Goal: Information Seeking & Learning: Check status

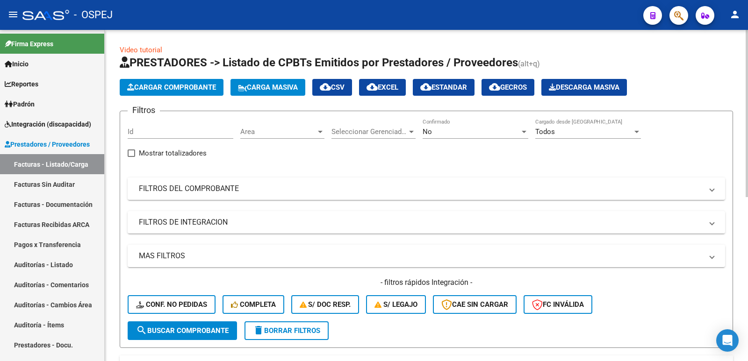
click at [488, 129] on div "No" at bounding box center [470, 132] width 97 height 8
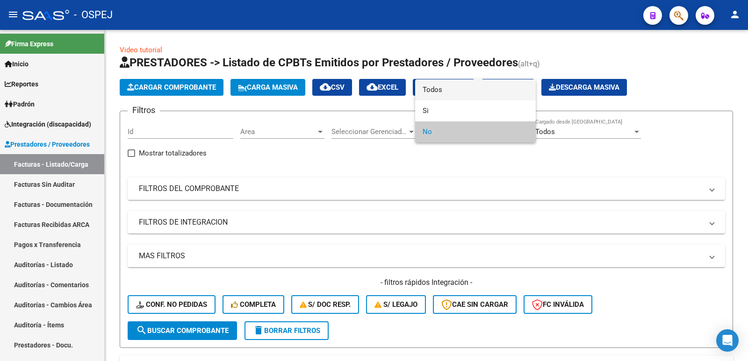
click at [473, 86] on span "Todos" at bounding box center [475, 89] width 106 height 21
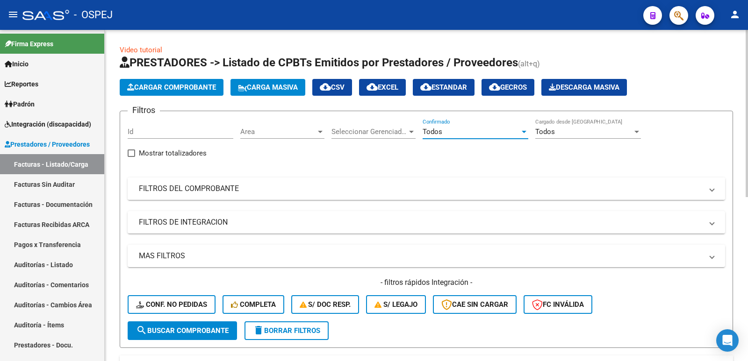
click at [269, 185] on mat-panel-title "FILTROS DEL COMPROBANTE" at bounding box center [421, 189] width 564 height 10
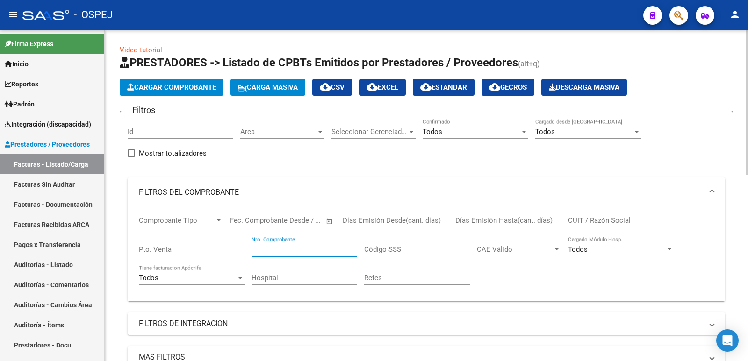
click at [284, 249] on input "Nro. Comprobante" at bounding box center [304, 249] width 106 height 8
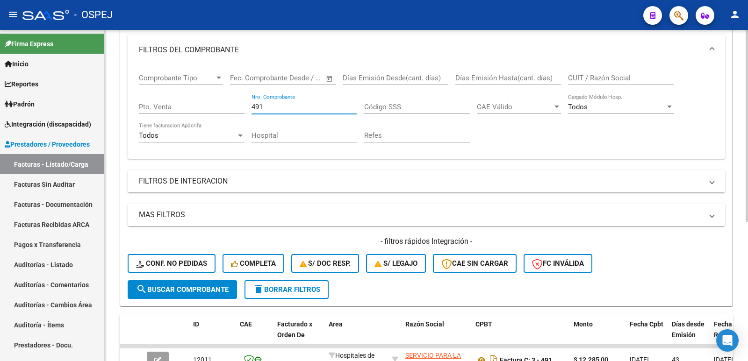
scroll to position [140, 0]
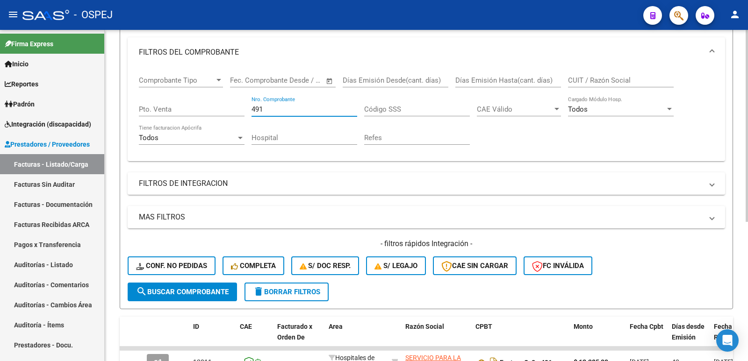
drag, startPoint x: 309, startPoint y: 110, endPoint x: 203, endPoint y: 110, distance: 105.6
click at [203, 110] on div "Comprobante Tipo Comprobante Tipo Fecha inicio – Fecha fin Fec. Comprobante Des…" at bounding box center [426, 110] width 575 height 86
type input "11673"
click at [156, 289] on span "search Buscar Comprobante" at bounding box center [182, 292] width 93 height 8
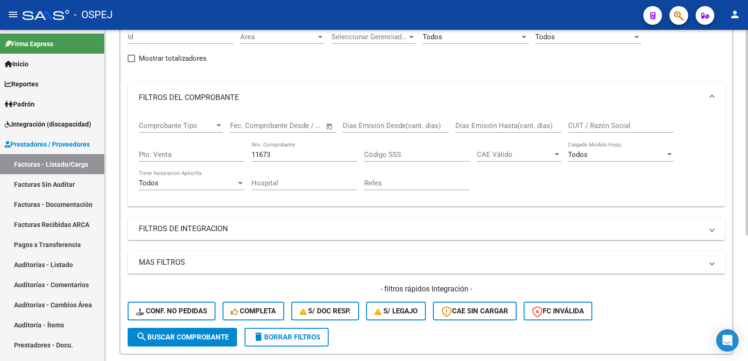
scroll to position [63, 0]
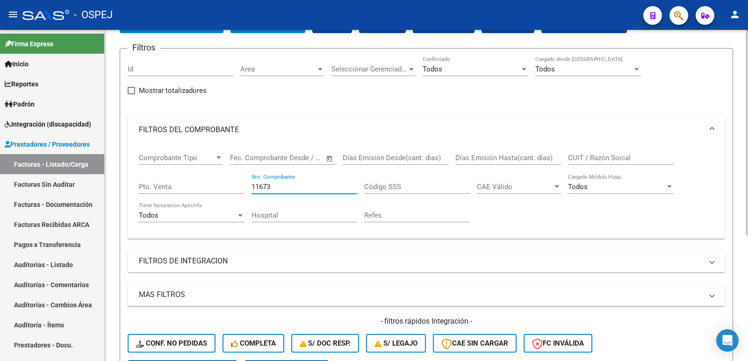
drag, startPoint x: 290, startPoint y: 182, endPoint x: 161, endPoint y: 187, distance: 129.1
click at [161, 187] on div "Comprobante Tipo Comprobante Tipo Fecha inicio – Fecha fin Fec. Comprobante Des…" at bounding box center [426, 188] width 575 height 86
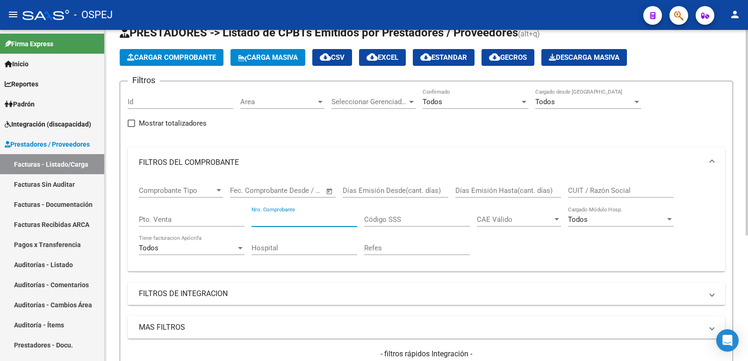
scroll to position [16, 0]
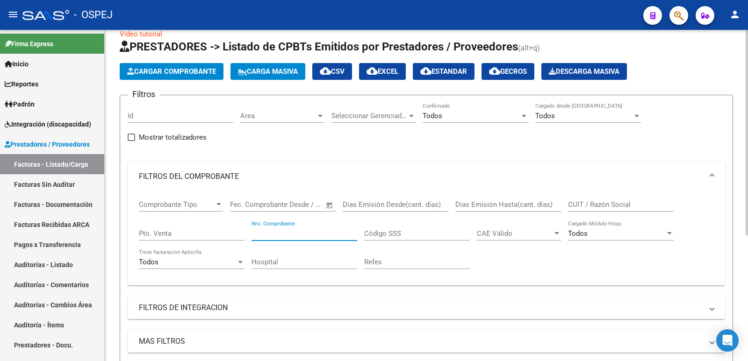
click at [598, 205] on input "CUIT / Razón Social" at bounding box center [621, 204] width 106 height 8
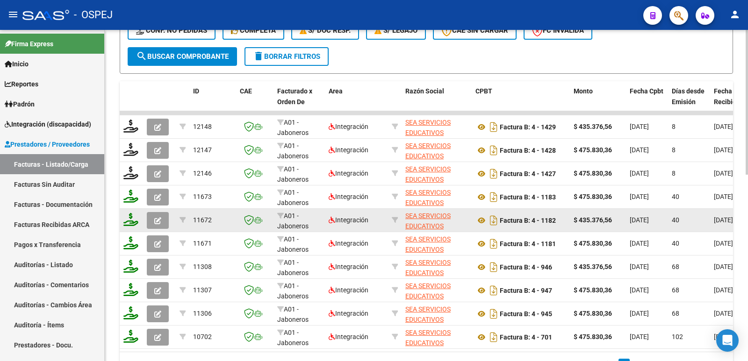
scroll to position [421, 0]
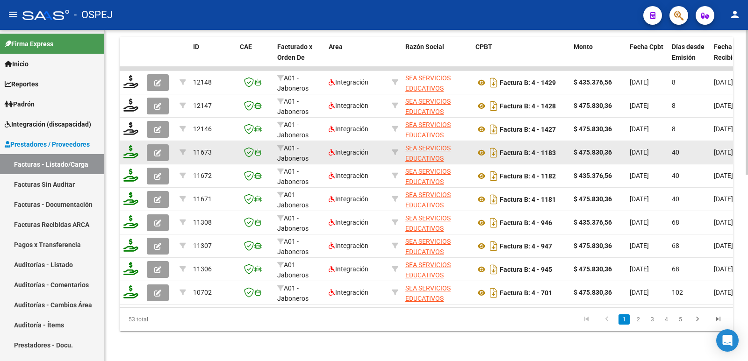
type input "33710312309"
click at [154, 151] on icon "button" at bounding box center [157, 153] width 7 height 7
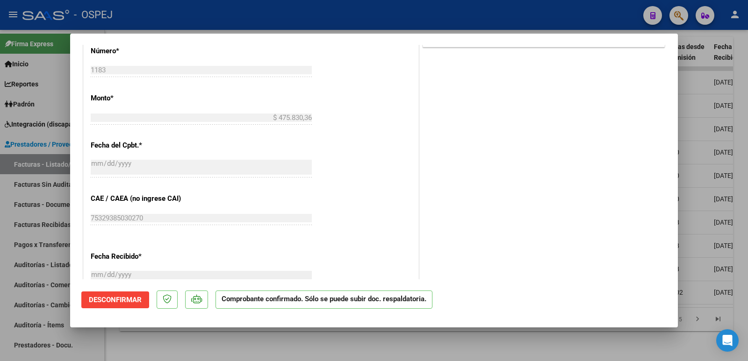
scroll to position [555, 0]
click at [639, 347] on div at bounding box center [374, 180] width 748 height 361
type input "$ 0,00"
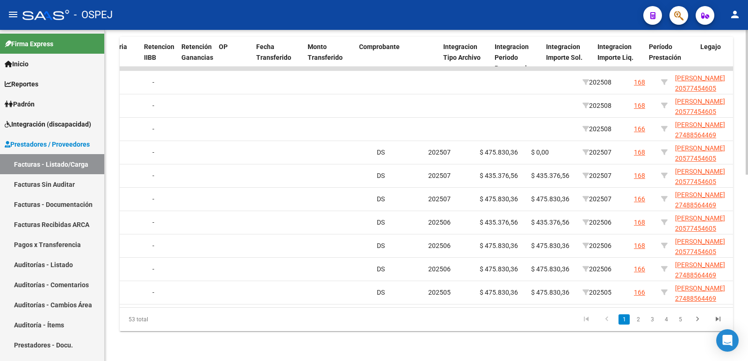
scroll to position [0, 803]
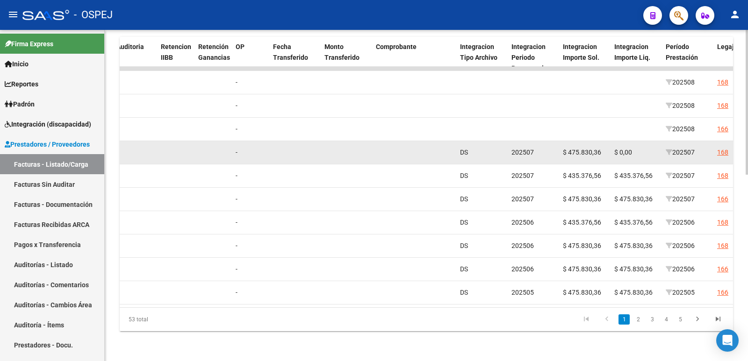
click at [728, 152] on div "168" at bounding box center [727, 152] width 20 height 11
click at [722, 152] on div "168" at bounding box center [722, 152] width 11 height 11
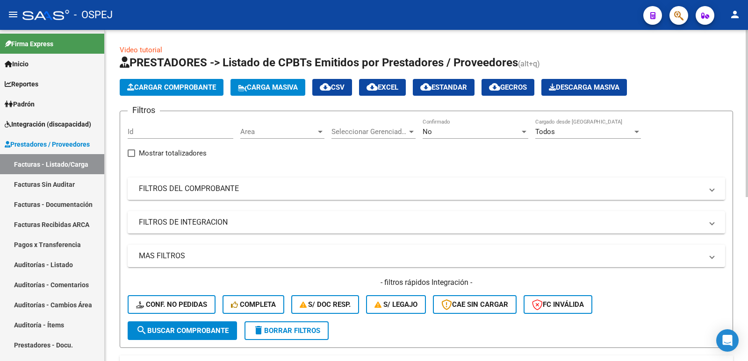
click at [254, 186] on mat-panel-title "FILTROS DEL COMPROBANTE" at bounding box center [421, 189] width 564 height 10
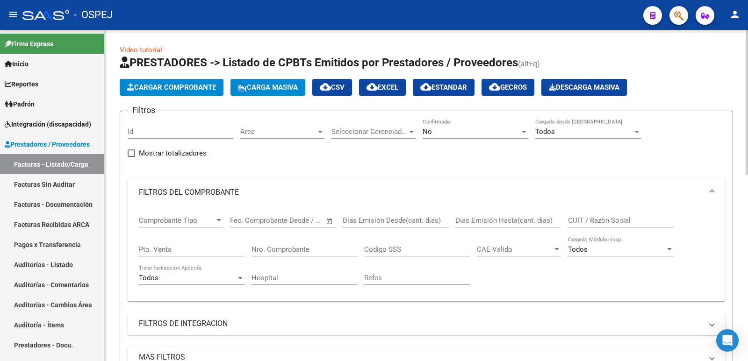
click at [279, 247] on input "Nro. Comprobante" at bounding box center [304, 249] width 106 height 8
click at [476, 136] on div "No" at bounding box center [470, 132] width 97 height 8
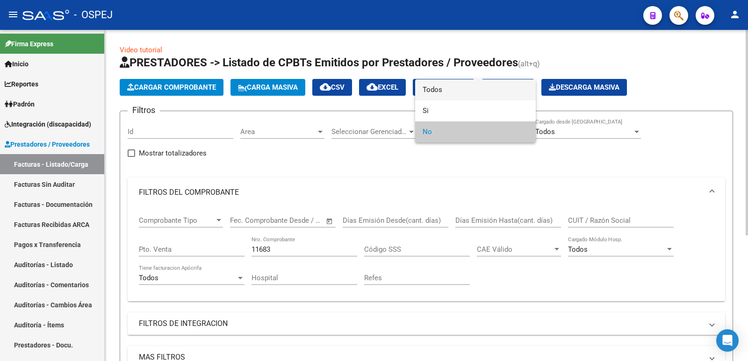
click at [478, 92] on span "Todos" at bounding box center [475, 89] width 106 height 21
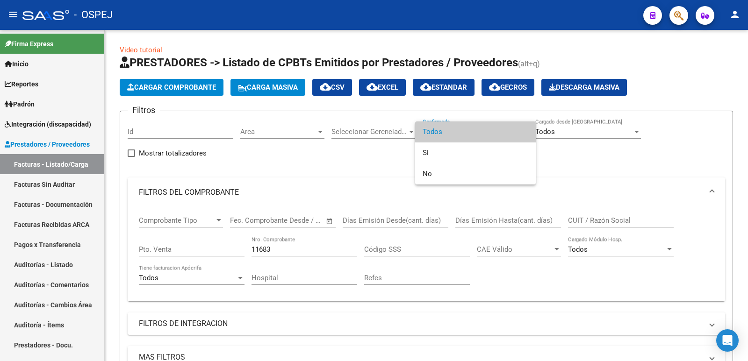
click at [342, 169] on div at bounding box center [374, 180] width 748 height 361
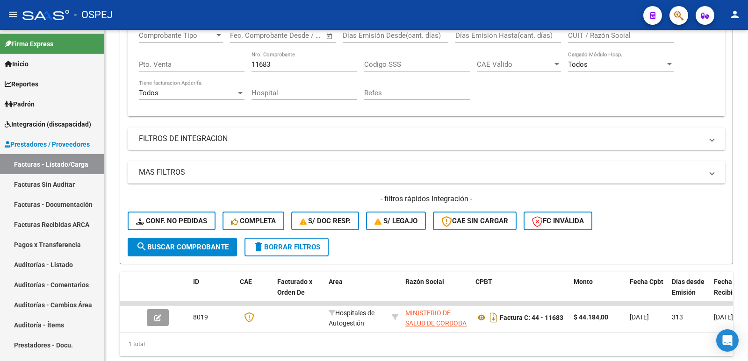
scroll to position [187, 0]
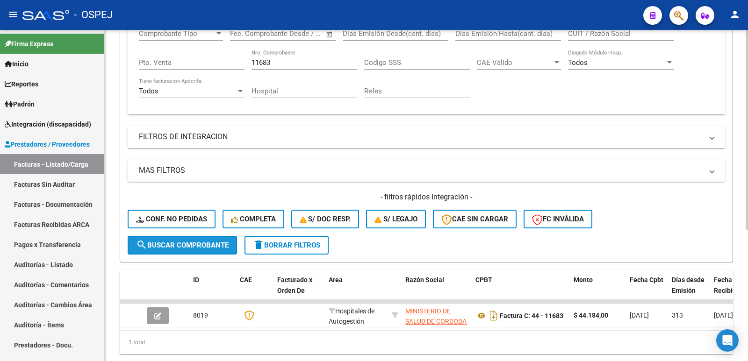
click at [165, 239] on button "search Buscar Comprobante" at bounding box center [182, 245] width 109 height 19
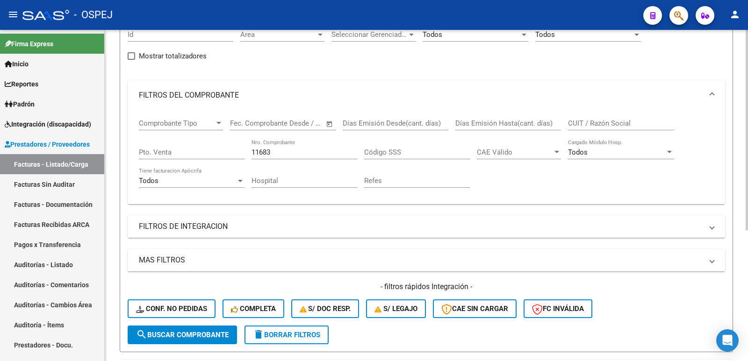
scroll to position [93, 0]
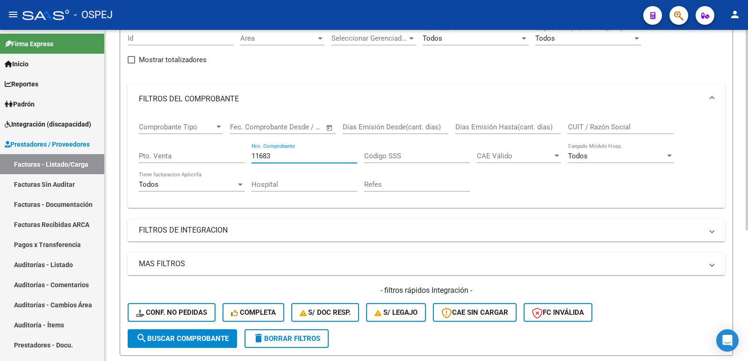
click at [260, 153] on input "11683" at bounding box center [304, 156] width 106 height 8
type input "1183"
click at [185, 343] on button "search Buscar Comprobante" at bounding box center [182, 338] width 109 height 19
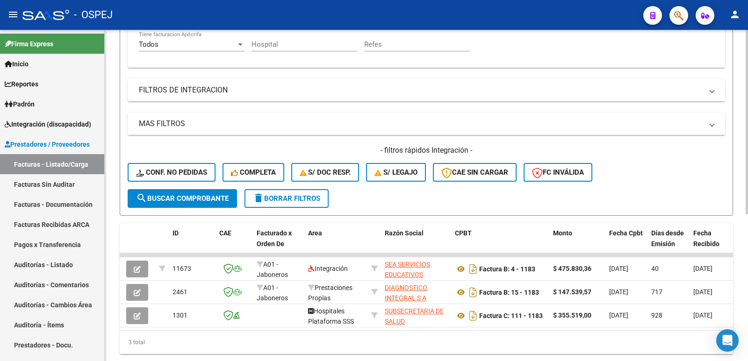
scroll to position [0, 0]
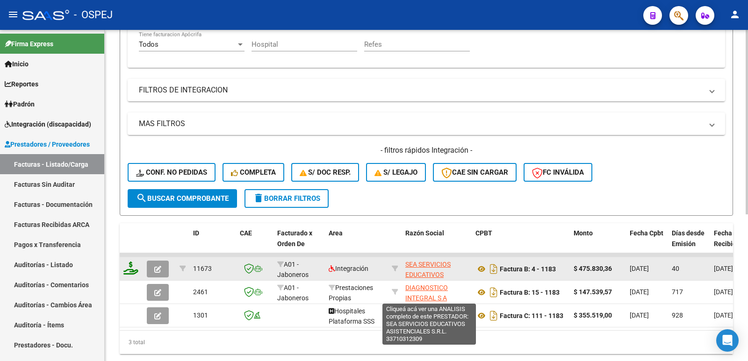
click at [422, 273] on span "SEA SERVICIOS EDUCATIVOS ASISTENCIALES S.R.L." at bounding box center [428, 280] width 47 height 39
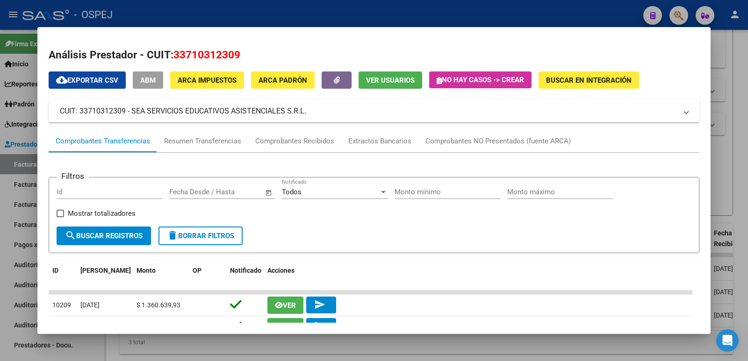
click at [536, 14] on div at bounding box center [374, 180] width 748 height 361
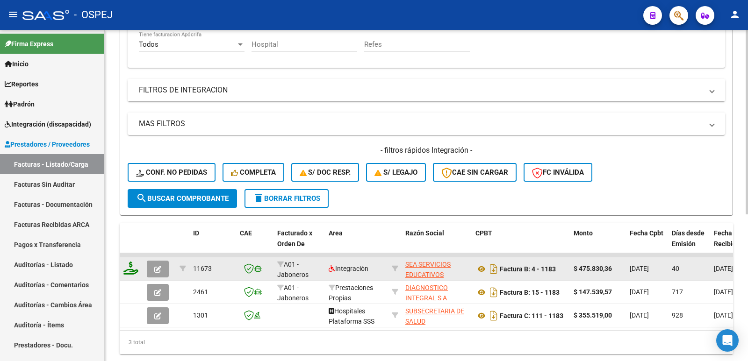
click at [159, 272] on icon "button" at bounding box center [157, 269] width 7 height 7
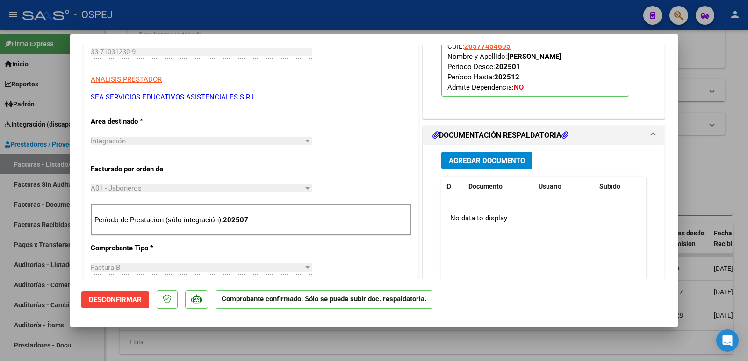
scroll to position [280, 0]
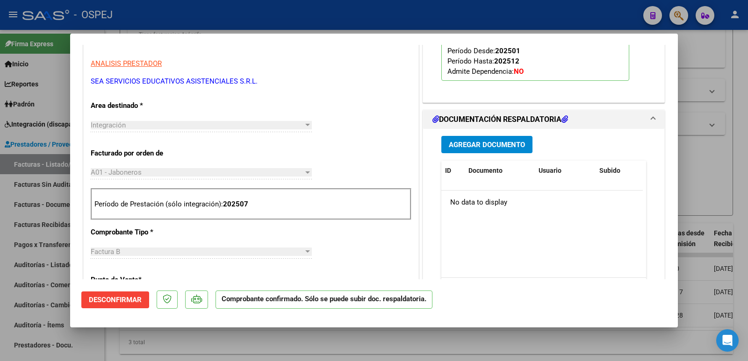
click at [265, 11] on div at bounding box center [374, 180] width 748 height 361
type input "$ 0,00"
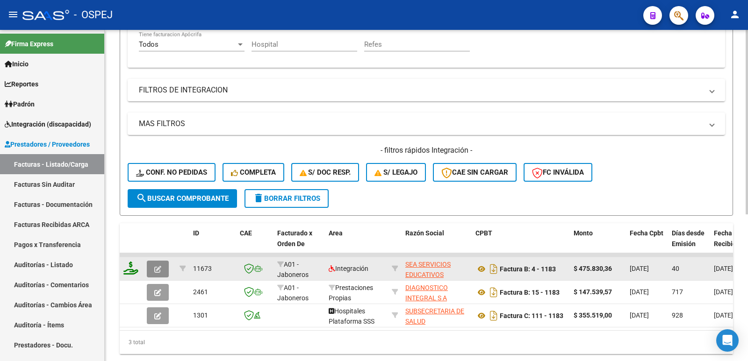
click at [157, 267] on icon "button" at bounding box center [157, 269] width 7 height 7
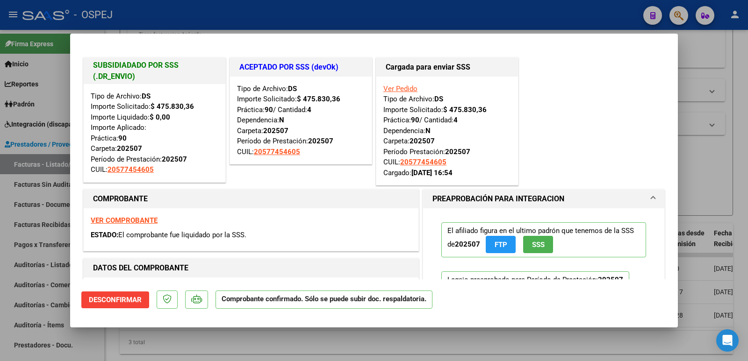
click at [404, 88] on link "Ver Pedido" at bounding box center [400, 89] width 34 height 8
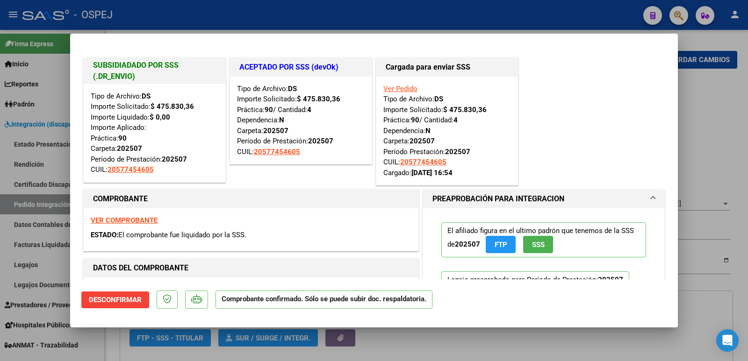
click at [404, 88] on link "Ver Pedido" at bounding box center [400, 89] width 34 height 8
type input "20577454605"
click at [389, 87] on link "Ver Pedido" at bounding box center [400, 89] width 34 height 8
click at [392, 15] on div at bounding box center [374, 180] width 748 height 361
type input "$ 0,00"
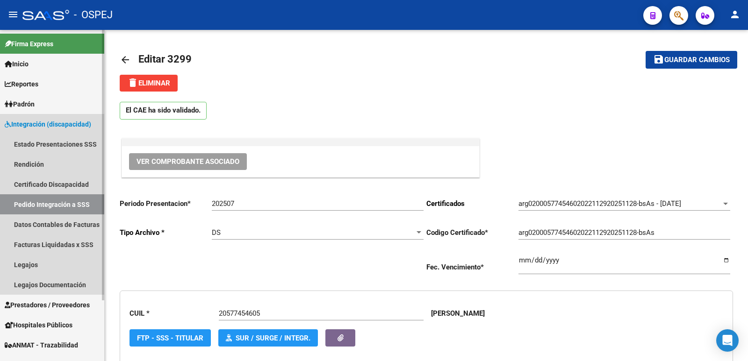
click at [58, 205] on link "Pedido Integración a SSS" at bounding box center [52, 204] width 104 height 20
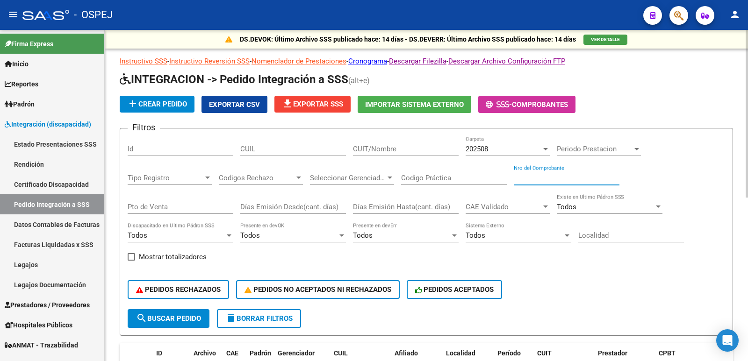
click at [543, 176] on input "Nro del Comprobante" at bounding box center [567, 178] width 106 height 8
type input "1183"
click at [185, 324] on button "search Buscar Pedido" at bounding box center [169, 318] width 82 height 19
click at [500, 153] on div "202508" at bounding box center [503, 149] width 76 height 8
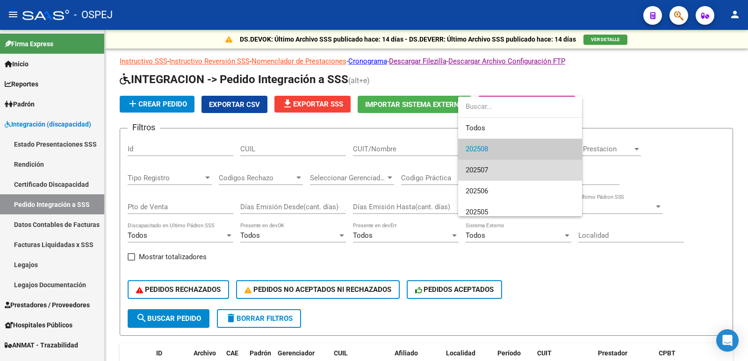
click at [500, 170] on span "202507" at bounding box center [519, 170] width 109 height 21
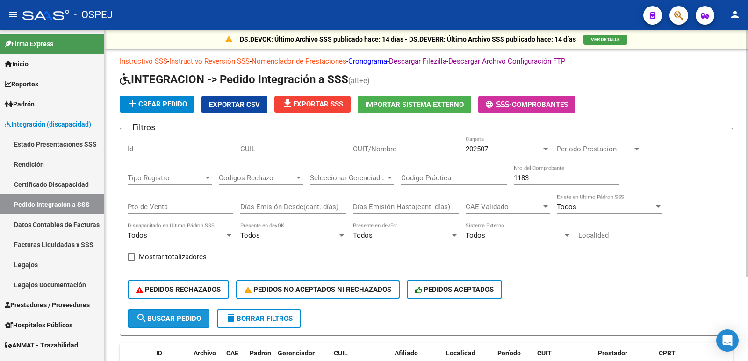
click at [178, 317] on span "search Buscar Pedido" at bounding box center [168, 319] width 65 height 8
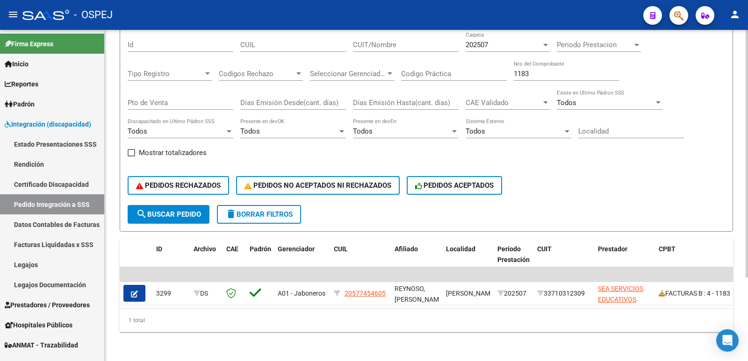
scroll to position [112, 0]
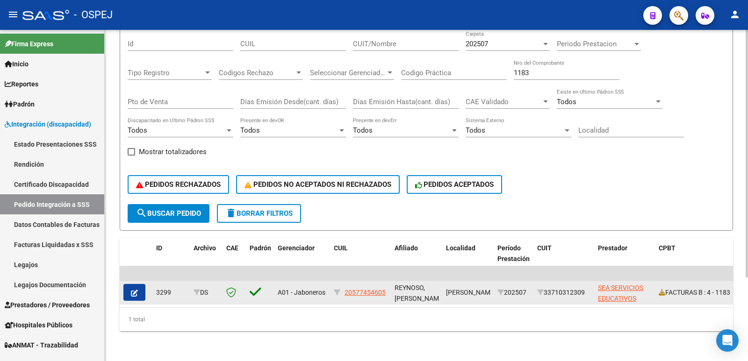
click at [132, 290] on icon "button" at bounding box center [134, 293] width 7 height 7
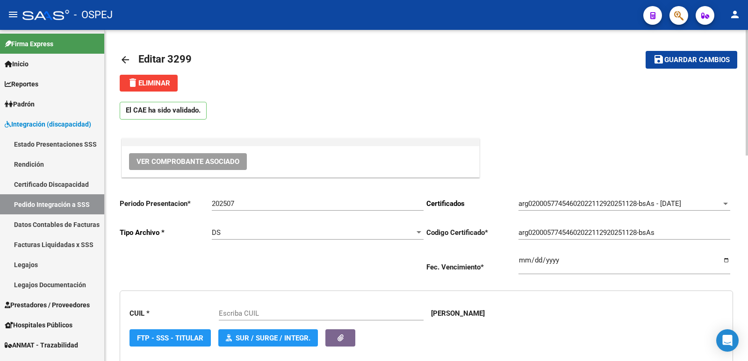
type input "20577454605"
click at [192, 164] on span "Ver Comprobante Asociado" at bounding box center [187, 161] width 103 height 8
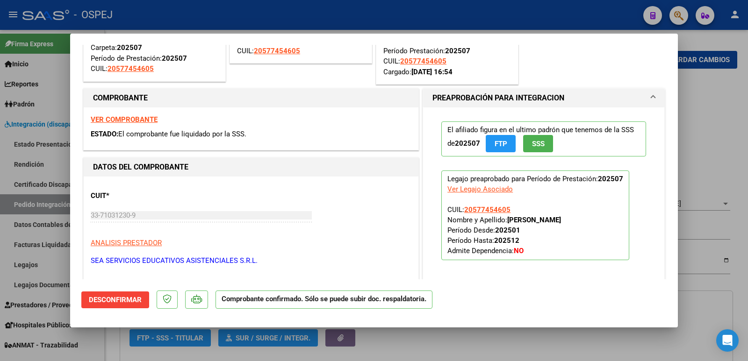
scroll to position [140, 0]
